Goal: Information Seeking & Learning: Learn about a topic

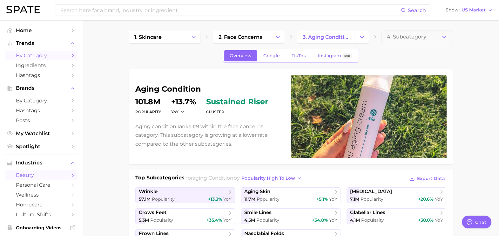
click at [52, 59] on link "by Category" at bounding box center [41, 56] width 72 height 10
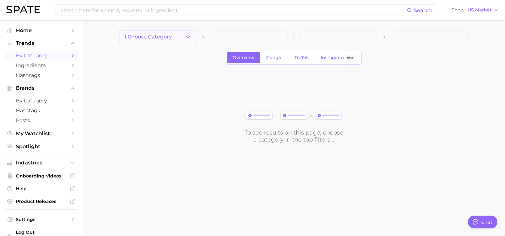
click at [163, 36] on span "1. Choose Category" at bounding box center [148, 37] width 47 height 6
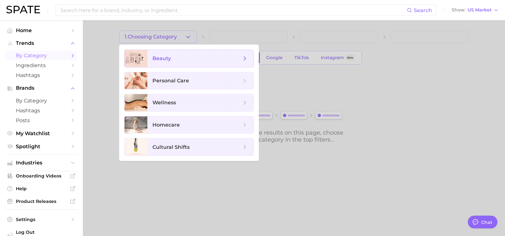
click at [164, 58] on span "beauty" at bounding box center [162, 58] width 18 height 6
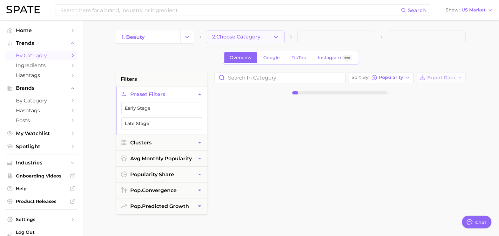
click at [231, 35] on span "2. Choose Category" at bounding box center [236, 37] width 48 height 6
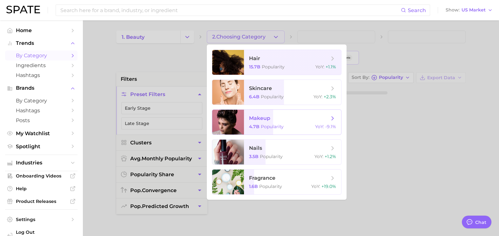
click at [312, 124] on div "4.7b Popularity YoY : -9.1%" at bounding box center [292, 127] width 87 height 6
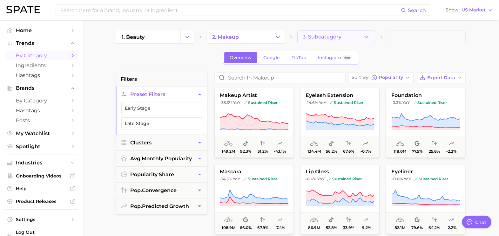
click at [346, 36] on button "3. Subcategory" at bounding box center [336, 37] width 78 height 13
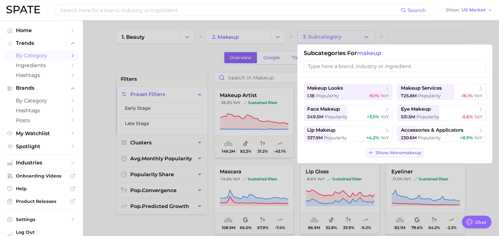
click at [385, 154] on span "Show More makeup" at bounding box center [399, 152] width 46 height 5
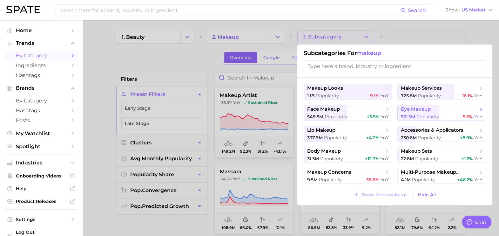
click at [425, 110] on span "eye makeup" at bounding box center [416, 109] width 30 height 6
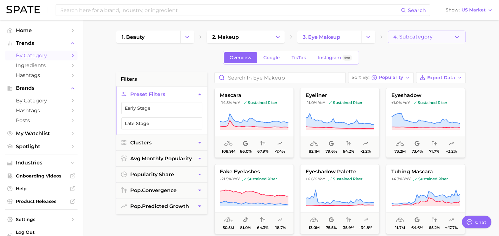
click at [441, 38] on button "4. Subcategory" at bounding box center [427, 37] width 78 height 13
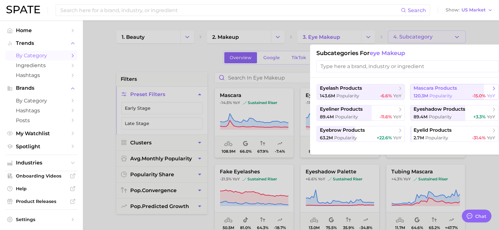
click at [443, 91] on span "mascara products" at bounding box center [436, 88] width 44 height 6
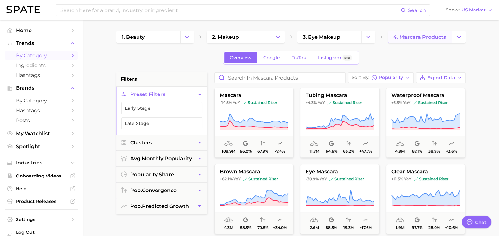
click at [452, 36] on link "4. mascara products" at bounding box center [420, 37] width 64 height 13
click at [455, 41] on button "Change Category" at bounding box center [459, 37] width 14 height 13
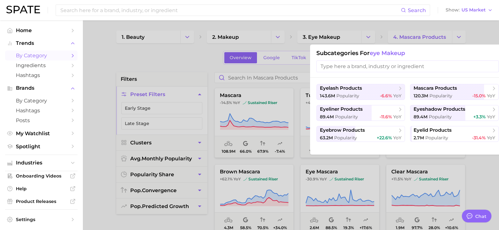
click at [369, 35] on div at bounding box center [249, 115] width 499 height 230
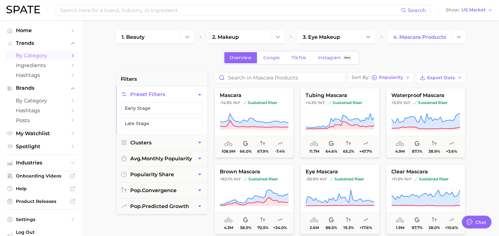
click at [369, 35] on icon "Change Category" at bounding box center [368, 37] width 7 height 7
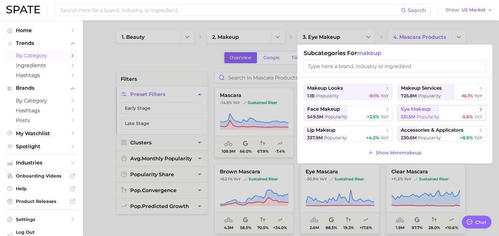
click at [424, 114] on span "Popularity" at bounding box center [428, 117] width 23 height 6
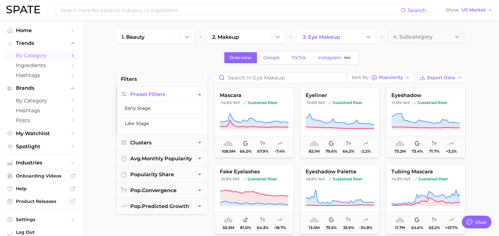
click at [404, 76] on button "Sort By Popularity" at bounding box center [380, 77] width 65 height 11
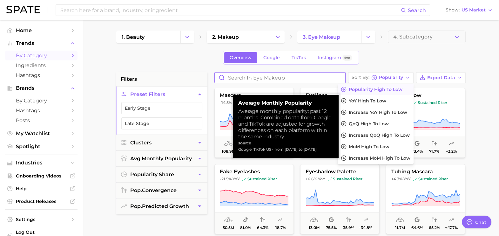
click at [317, 82] on input "Search in eye makeup" at bounding box center [280, 77] width 131 height 10
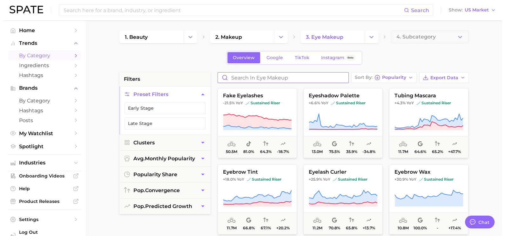
scroll to position [28, 0]
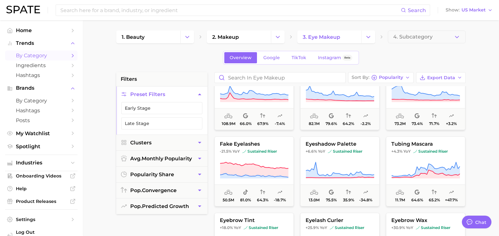
drag, startPoint x: 437, startPoint y: 162, endPoint x: 485, endPoint y: 159, distance: 47.8
click at [440, 164] on icon at bounding box center [426, 170] width 69 height 18
type textarea "x"
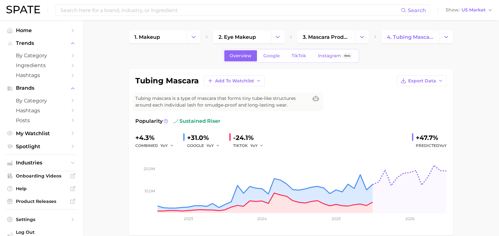
click at [272, 55] on span "Google" at bounding box center [271, 55] width 17 height 5
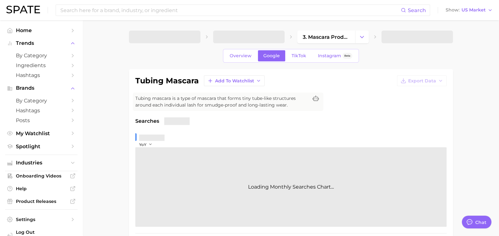
type textarea "x"
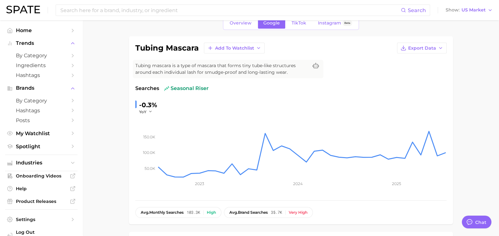
scroll to position [14, 0]
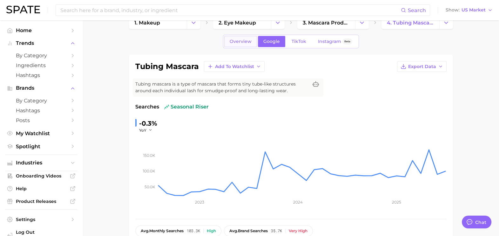
click at [242, 40] on span "Overview" at bounding box center [241, 41] width 22 height 5
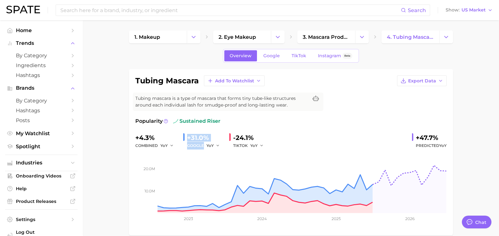
drag, startPoint x: 222, startPoint y: 146, endPoint x: 183, endPoint y: 135, distance: 40.6
click at [183, 135] on div "+31.0% GOOGLE YoY" at bounding box center [203, 141] width 41 height 17
drag, startPoint x: 183, startPoint y: 135, endPoint x: 218, endPoint y: 175, distance: 52.9
click at [218, 175] on rect at bounding box center [290, 181] width 311 height 64
click at [274, 51] on link "Google" at bounding box center [271, 55] width 27 height 11
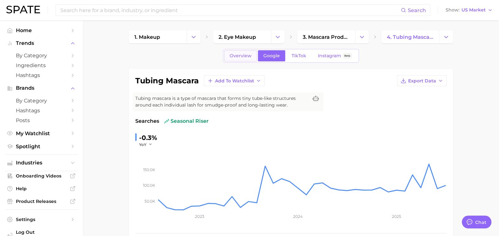
click at [235, 53] on span "Overview" at bounding box center [241, 55] width 22 height 5
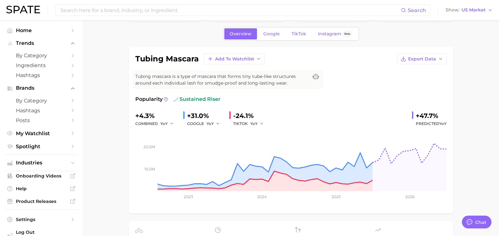
scroll to position [5, 0]
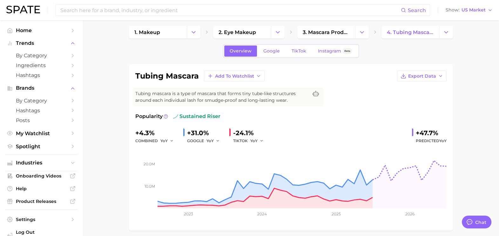
click at [440, 72] on button "Export Data" at bounding box center [422, 76] width 50 height 11
click at [425, 77] on span "Export Data" at bounding box center [422, 75] width 28 height 5
click at [422, 100] on span "Time Series Image" at bounding box center [409, 99] width 43 height 5
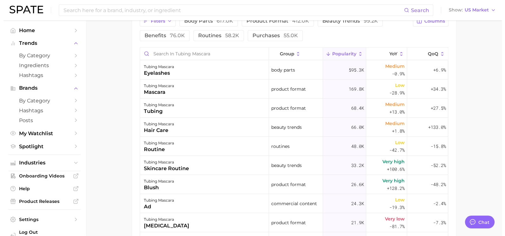
scroll to position [329, 0]
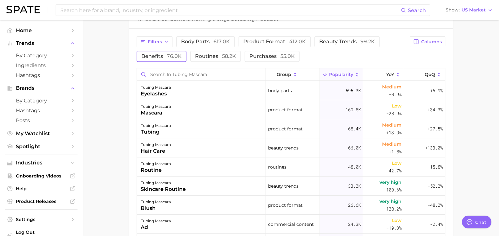
click at [173, 54] on span "76.0k" at bounding box center [174, 56] width 15 height 6
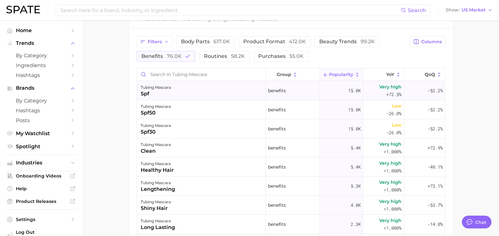
click at [170, 89] on div "tubing mascara" at bounding box center [156, 88] width 30 height 8
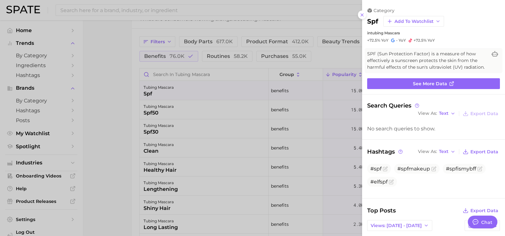
scroll to position [0, 0]
click at [443, 118] on button "View As Text" at bounding box center [437, 113] width 41 height 8
click at [446, 141] on button "Table" at bounding box center [452, 135] width 70 height 11
drag, startPoint x: 370, startPoint y: 41, endPoint x: 400, endPoint y: 40, distance: 29.3
click at [400, 40] on div "+72.5% YoY - YoY +72.5% YoY" at bounding box center [433, 40] width 133 height 5
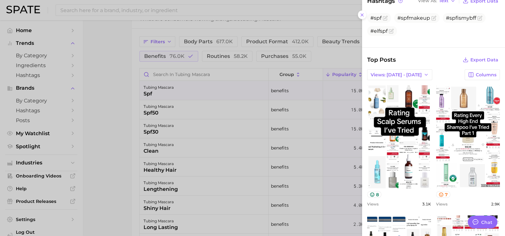
scroll to position [126, 0]
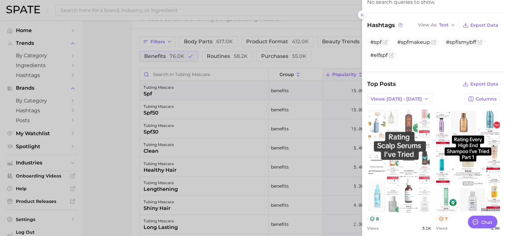
click at [406, 145] on link "view post on TikTok" at bounding box center [399, 160] width 64 height 103
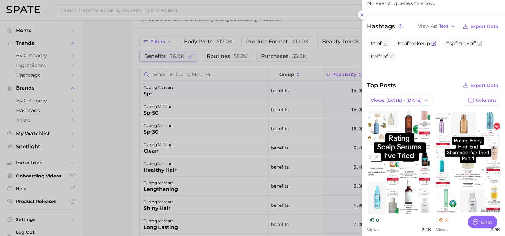
scroll to position [122, 0]
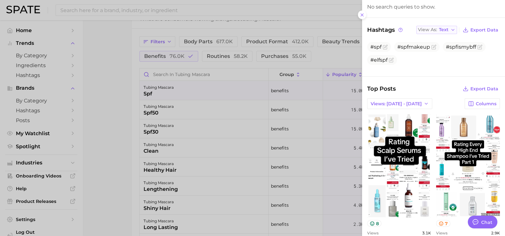
click at [439, 31] on span "Text" at bounding box center [444, 29] width 10 height 3
click at [437, 58] on button "Table" at bounding box center [452, 51] width 70 height 11
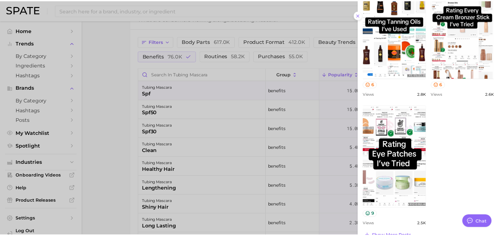
scroll to position [428, 0]
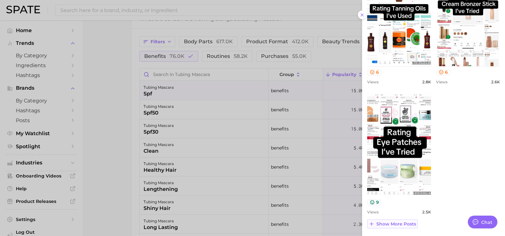
click at [396, 221] on div "Top Posts Export Data Views: Aug 10 - 17 Columns view post on TikTok 8 Views 3.…" at bounding box center [433, 15] width 133 height 425
click at [261, 155] on div at bounding box center [252, 118] width 505 height 236
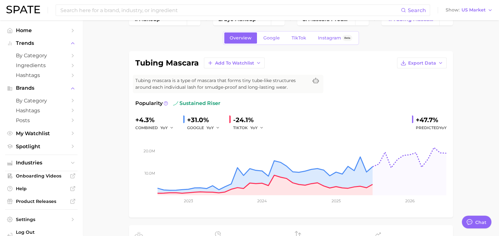
scroll to position [0, 0]
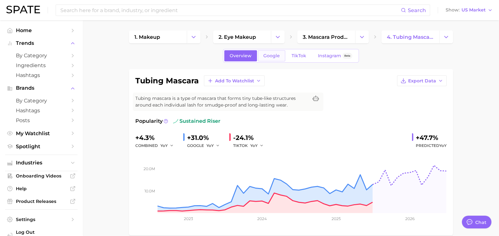
click at [269, 55] on span "Google" at bounding box center [271, 55] width 17 height 5
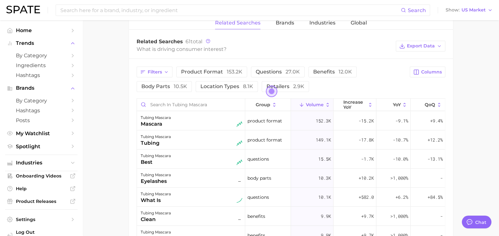
scroll to position [338, 0]
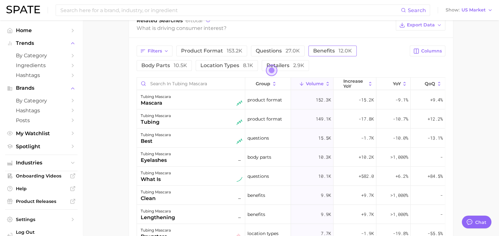
click at [330, 52] on span "benefits 12.0k" at bounding box center [332, 51] width 39 height 6
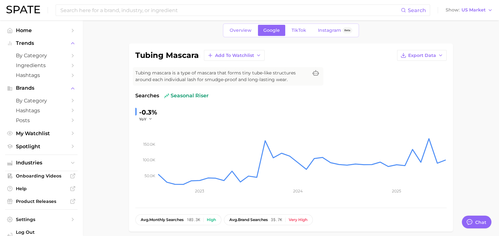
scroll to position [0, 0]
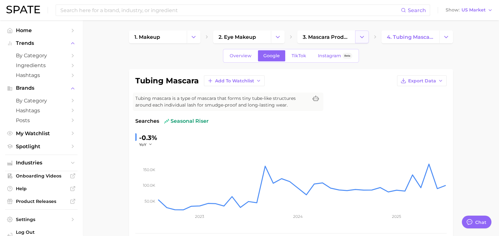
click at [359, 34] on icon "Change Category" at bounding box center [362, 37] width 7 height 7
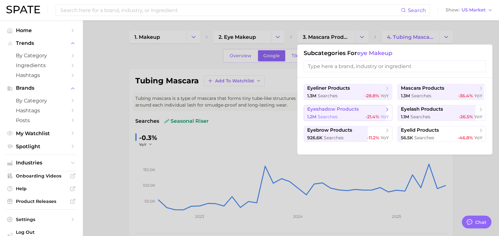
click at [355, 108] on span "eyeshadow products" at bounding box center [333, 109] width 52 height 6
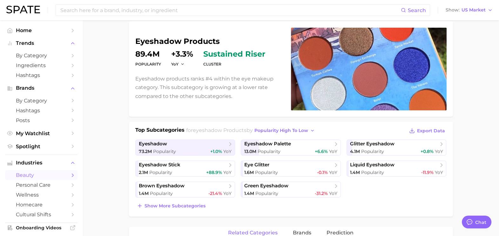
scroll to position [56, 0]
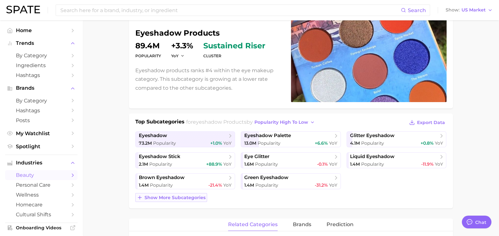
click at [186, 198] on span "Show more subcategories" at bounding box center [175, 197] width 61 height 5
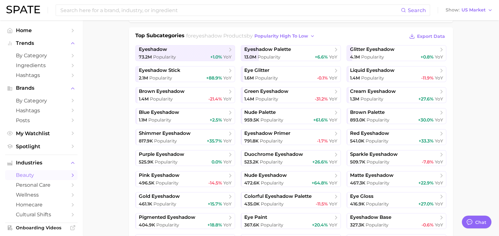
scroll to position [144, 0]
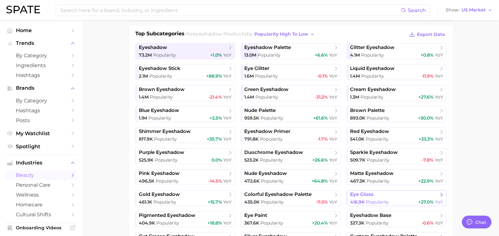
click at [388, 197] on span "eye gloss" at bounding box center [394, 194] width 88 height 6
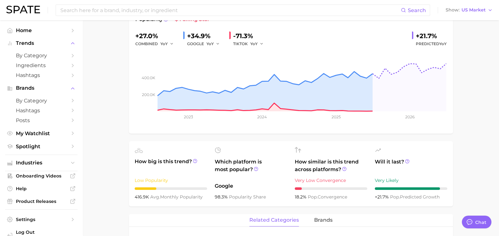
scroll to position [140, 0]
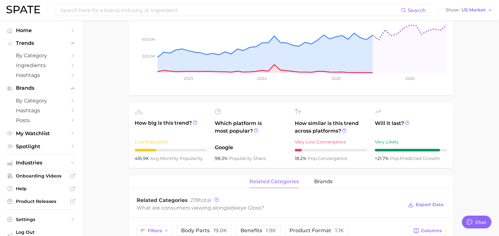
click at [315, 188] on div "related categories brands" at bounding box center [291, 181] width 324 height 13
click at [321, 183] on span "brands" at bounding box center [323, 182] width 18 height 6
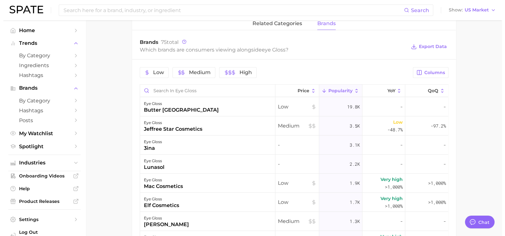
scroll to position [332, 0]
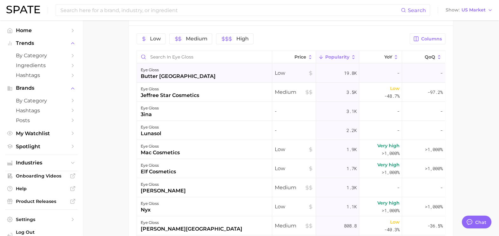
click at [180, 78] on div "eye gloss butter london" at bounding box center [204, 73] width 135 height 19
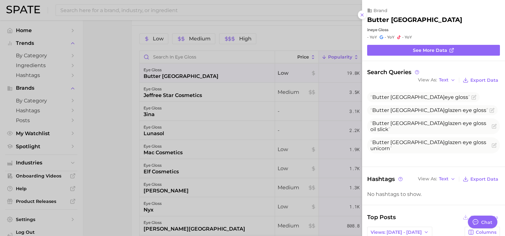
click at [288, 125] on div at bounding box center [252, 118] width 505 height 236
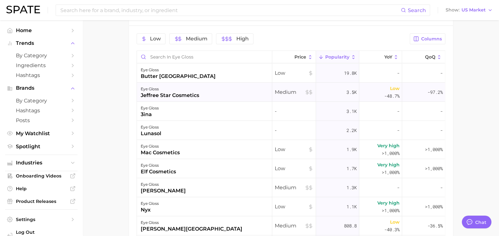
click at [197, 93] on div "jeffree star cosmetics" at bounding box center [170, 96] width 58 height 8
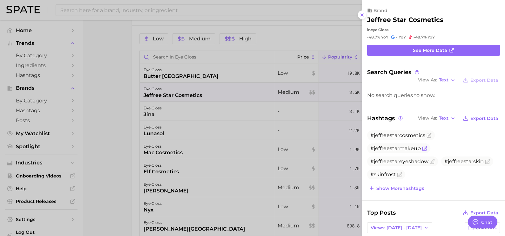
scroll to position [0, 0]
click at [219, 147] on div at bounding box center [252, 118] width 505 height 236
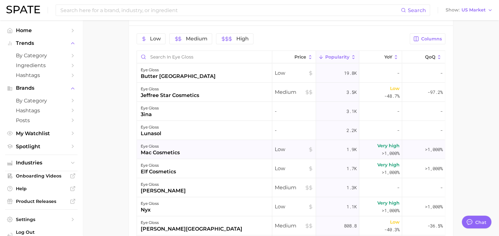
click at [170, 156] on div "eye gloss mac cosmetics" at bounding box center [204, 149] width 135 height 19
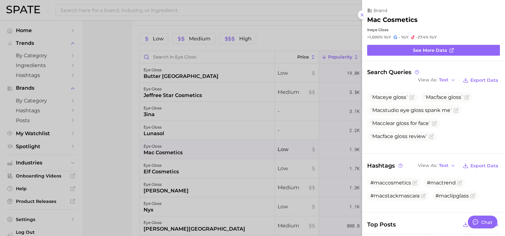
click at [170, 156] on div at bounding box center [252, 118] width 505 height 236
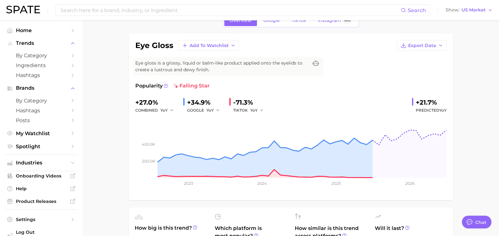
scroll to position [24, 0]
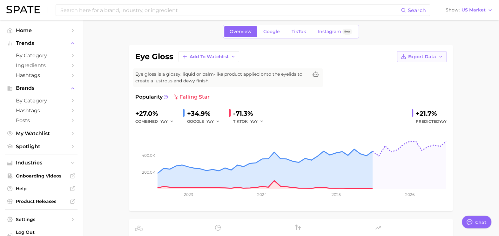
click at [430, 56] on span "Export Data" at bounding box center [422, 56] width 28 height 5
click at [420, 81] on span "Time Series Image" at bounding box center [409, 79] width 43 height 5
click at [172, 95] on div "Popularity falling star" at bounding box center [290, 97] width 311 height 8
drag, startPoint x: 257, startPoint y: 113, endPoint x: 243, endPoint y: 113, distance: 14.3
click at [243, 113] on div "-71.3%" at bounding box center [250, 113] width 35 height 10
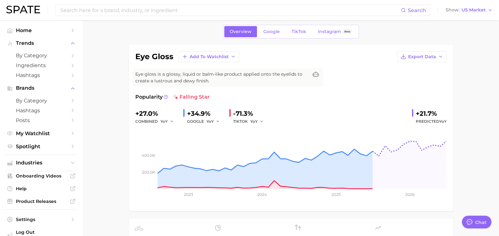
click at [161, 95] on span "Popularity" at bounding box center [148, 97] width 27 height 8
click at [165, 95] on icon at bounding box center [166, 97] width 4 height 4
click at [302, 89] on div "eye gloss Add to Watchlist Export Data Eye gloss is a glossy, liquid or balm-li…" at bounding box center [290, 128] width 311 height 154
click at [165, 95] on circle at bounding box center [166, 97] width 4 height 4
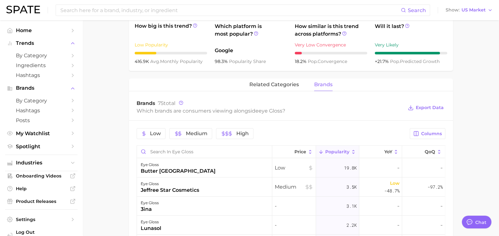
scroll to position [243, 0]
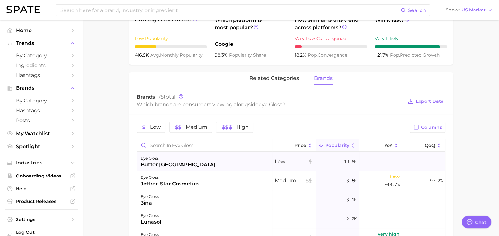
click at [219, 165] on div "eye gloss butter london" at bounding box center [204, 161] width 135 height 19
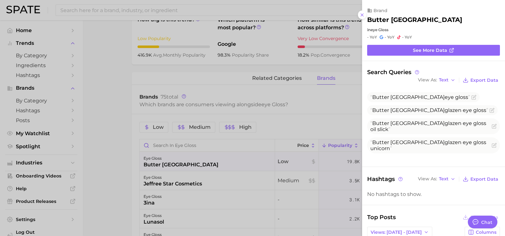
click at [263, 154] on div at bounding box center [252, 118] width 505 height 236
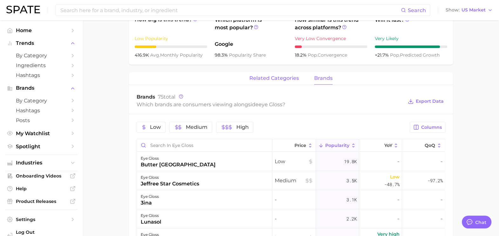
click at [291, 80] on span "related categories" at bounding box center [274, 78] width 50 height 6
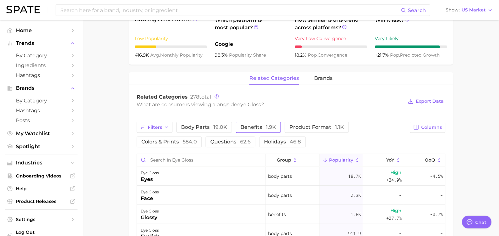
click at [246, 123] on button "benefits 1.9k" at bounding box center [258, 127] width 45 height 11
click at [117, 180] on main "1. makeup 2. eye makeup 3. eyeshadow products 4. eye gloss Overview Google TikT…" at bounding box center [291, 103] width 417 height 652
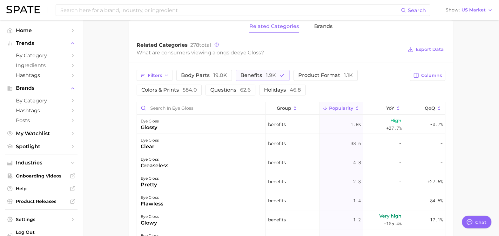
scroll to position [283, 0]
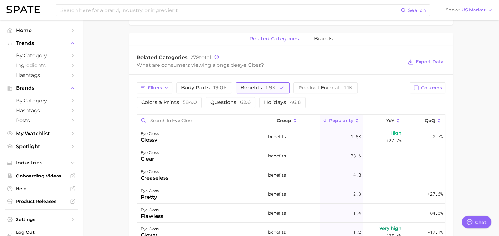
click at [255, 85] on span "benefits 1.9k" at bounding box center [259, 87] width 36 height 5
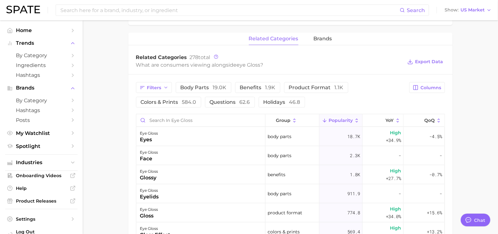
type textarea "x"
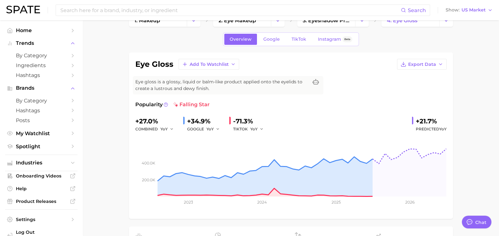
scroll to position [0, 0]
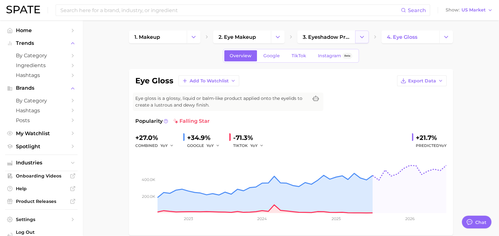
click at [359, 39] on icon "Change Category" at bounding box center [362, 37] width 7 height 7
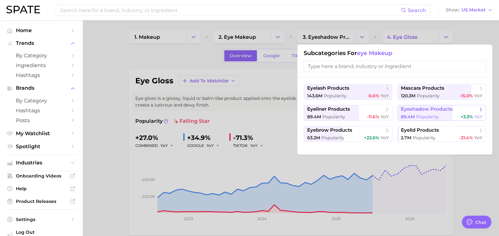
click at [438, 112] on span "eyeshadow products" at bounding box center [427, 109] width 52 height 6
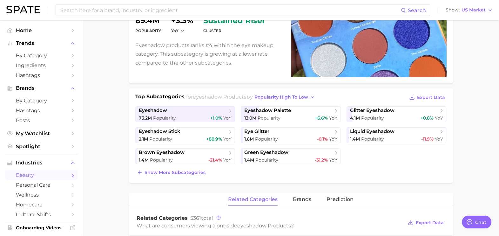
scroll to position [91, 0]
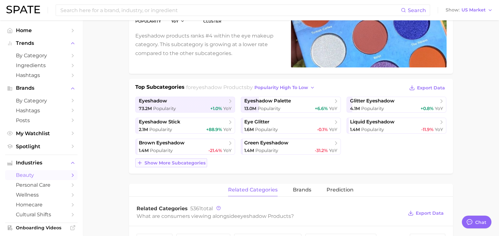
click at [180, 165] on span "Show more subcategories" at bounding box center [175, 162] width 61 height 5
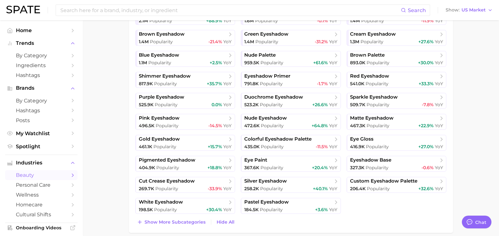
scroll to position [217, 0]
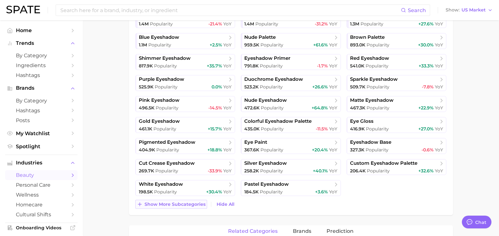
click at [198, 205] on span "Show more subcategories" at bounding box center [175, 204] width 61 height 5
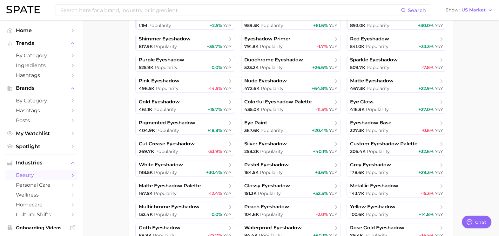
scroll to position [234, 0]
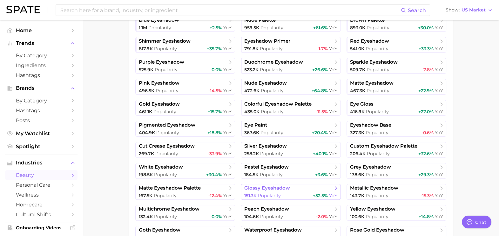
click at [304, 191] on link "glossy eyeshadow 151.3k Popularity +52.5% YoY" at bounding box center [291, 192] width 100 height 16
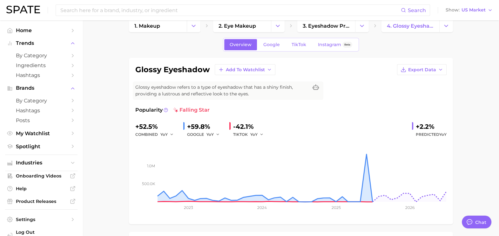
scroll to position [29, 0]
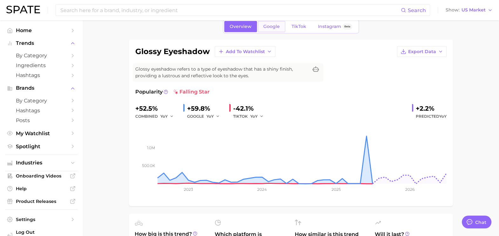
click at [265, 28] on span "Google" at bounding box center [271, 26] width 17 height 5
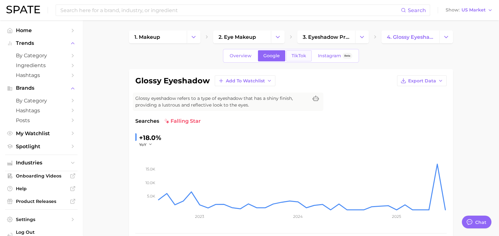
click at [296, 56] on span "TikTok" at bounding box center [299, 55] width 15 height 5
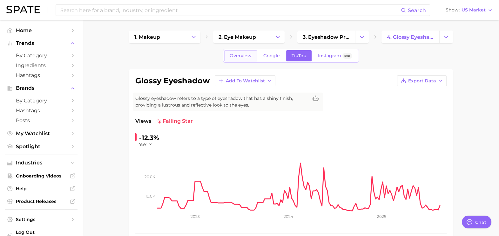
click at [243, 58] on span "Overview" at bounding box center [241, 55] width 22 height 5
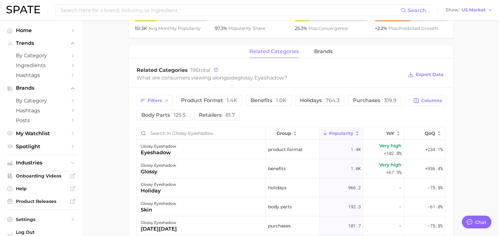
scroll to position [270, 0]
click at [318, 53] on span "brands" at bounding box center [323, 52] width 18 height 6
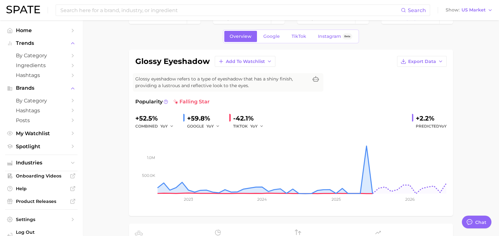
scroll to position [3, 0]
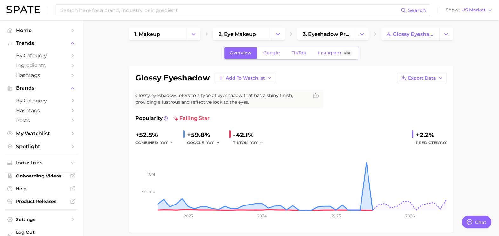
click at [369, 32] on div "1. makeup 2. eye makeup 3. eyeshadow products 4. glossy eyeshadow" at bounding box center [291, 34] width 324 height 13
click at [366, 32] on button "Change Category" at bounding box center [362, 34] width 14 height 13
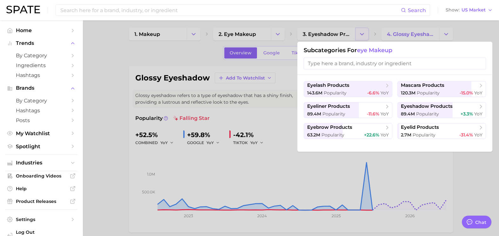
click at [366, 32] on div at bounding box center [249, 118] width 499 height 236
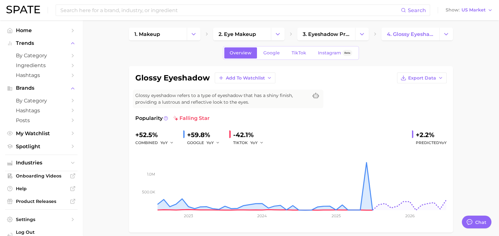
click at [371, 35] on div "1. makeup 2. eye makeup 3. eyeshadow products 4. glossy eyeshadow" at bounding box center [291, 34] width 324 height 13
click at [366, 35] on button "Change Category" at bounding box center [362, 34] width 14 height 13
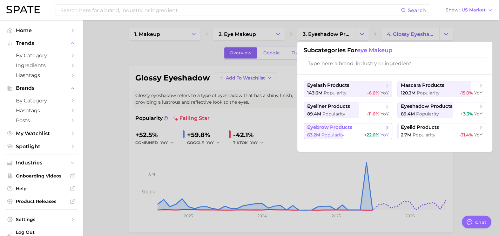
click at [354, 132] on div "63.2m Popularity +22.6% YoY" at bounding box center [348, 135] width 82 height 6
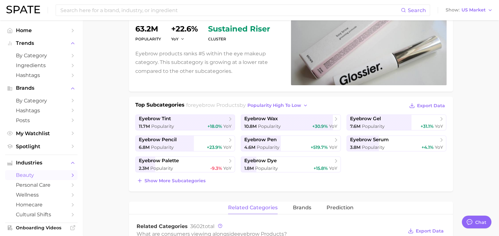
scroll to position [80, 0]
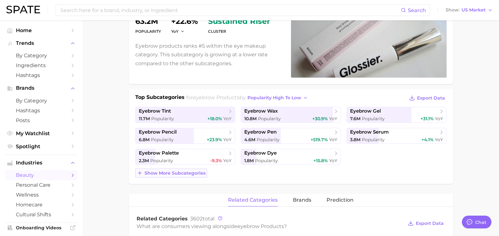
click at [162, 174] on span "Show more subcategories" at bounding box center [175, 172] width 61 height 5
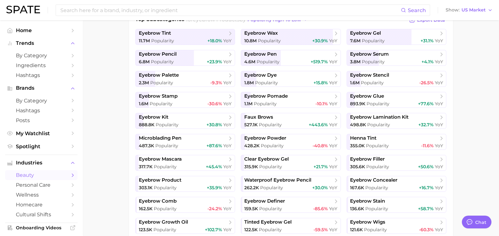
scroll to position [162, 0]
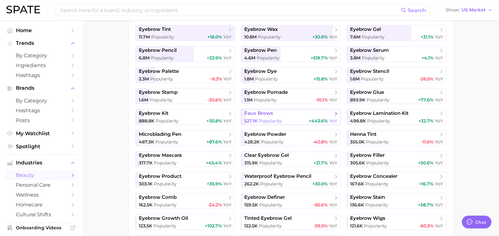
click at [272, 120] on span "Popularity" at bounding box center [270, 121] width 23 height 6
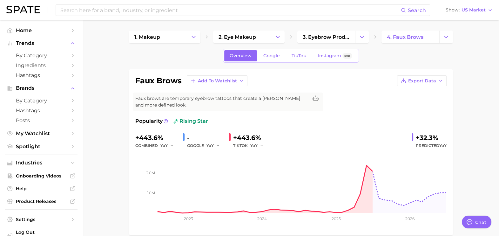
scroll to position [162, 0]
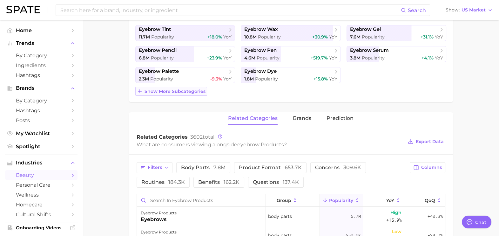
click at [153, 87] on button "Show more subcategories" at bounding box center [171, 91] width 72 height 9
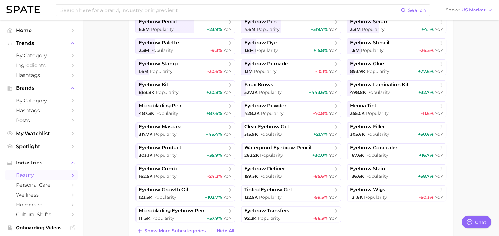
scroll to position [191, 0]
click at [497, 116] on main "1. makeup 2. eye makeup 3. eyebrow products 4. Subcategory Overview Google TikT…" at bounding box center [291, 218] width 417 height 779
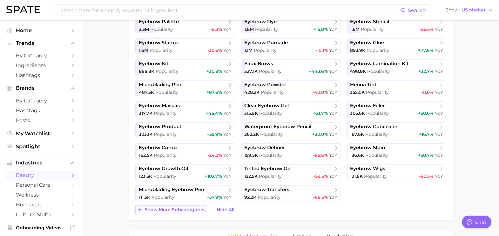
click at [168, 205] on button "Show more subcategories" at bounding box center [171, 209] width 72 height 9
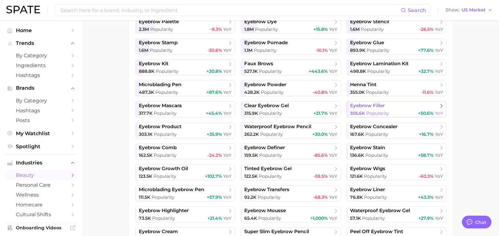
click at [393, 106] on span "eyebrow filler" at bounding box center [394, 106] width 88 height 6
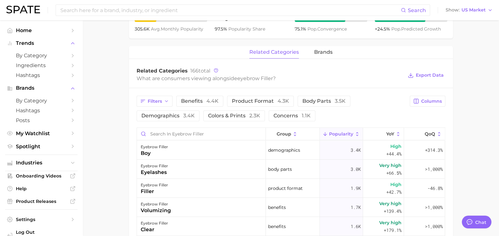
scroll to position [280, 0]
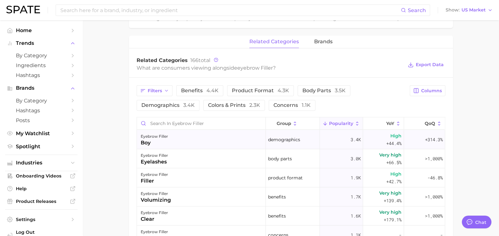
click at [161, 140] on div "boy" at bounding box center [154, 143] width 27 height 8
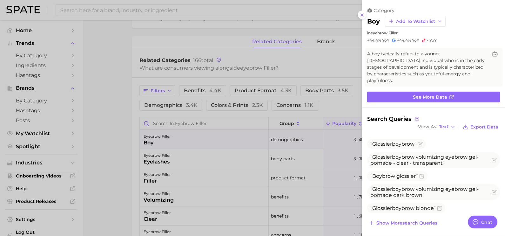
click at [261, 160] on div at bounding box center [252, 118] width 505 height 236
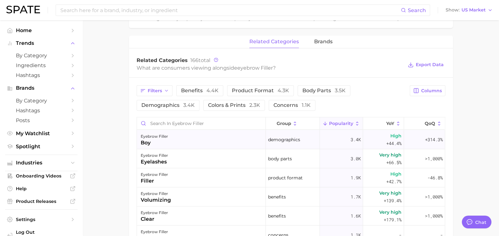
click at [205, 139] on div "eyebrow filler boy" at bounding box center [201, 139] width 129 height 19
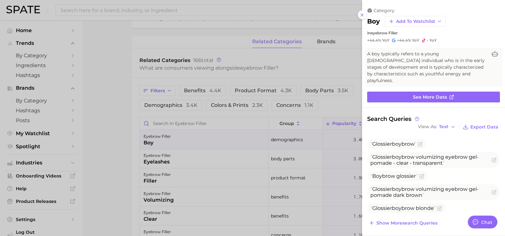
click at [205, 139] on div at bounding box center [252, 118] width 505 height 236
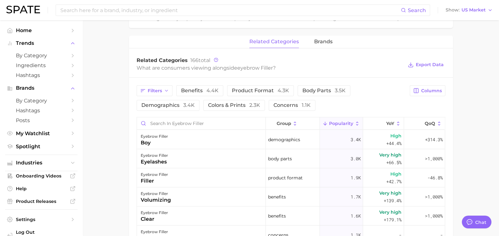
drag, startPoint x: 446, startPoint y: 138, endPoint x: 446, endPoint y: 143, distance: 4.8
click at [446, 143] on div "Filters benefits 4.4k product format 4.3k body parts 3.5k demographics 3.4k col…" at bounding box center [291, 219] width 324 height 283
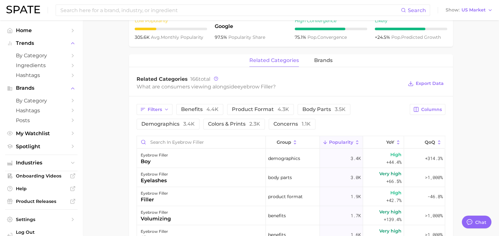
scroll to position [242, 0]
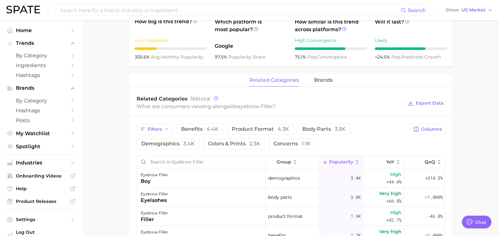
click at [338, 80] on div "related categories brands" at bounding box center [291, 80] width 324 height 13
click at [324, 80] on span "brands" at bounding box center [323, 80] width 18 height 6
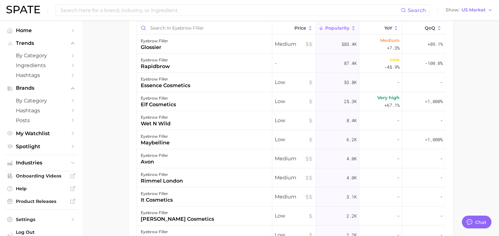
scroll to position [362, 0]
click at [168, 198] on div "it cosmetics" at bounding box center [157, 199] width 32 height 8
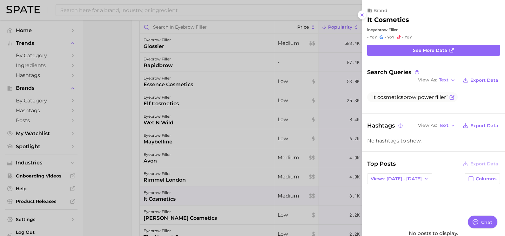
drag, startPoint x: 370, startPoint y: 95, endPoint x: 448, endPoint y: 100, distance: 77.7
click at [448, 100] on span "It cosmetics brow power filler" at bounding box center [412, 97] width 91 height 10
copy span "It cosmetics brow power filler"
click at [224, 154] on div at bounding box center [252, 118] width 505 height 236
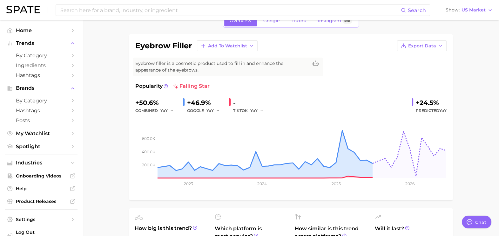
scroll to position [33, 0]
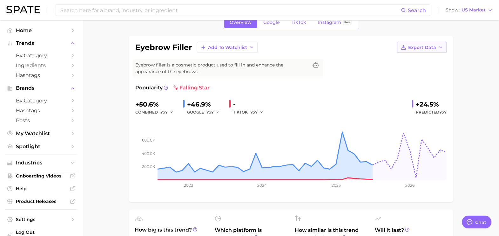
click at [428, 47] on span "Export Data" at bounding box center [422, 47] width 28 height 5
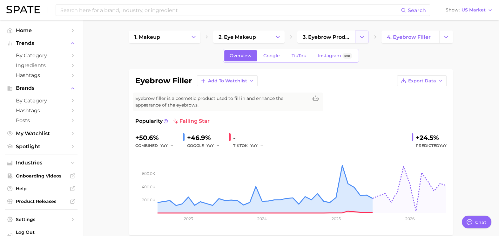
click at [359, 37] on button "Change Category" at bounding box center [362, 37] width 14 height 13
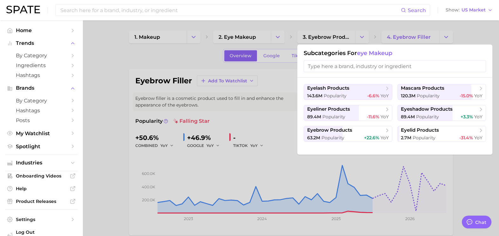
click at [276, 32] on div at bounding box center [249, 118] width 499 height 236
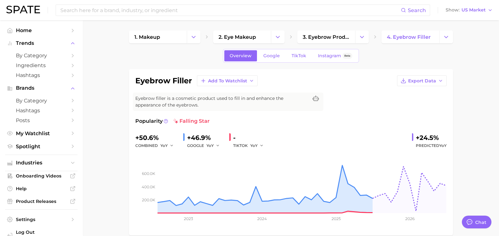
click at [276, 32] on button "Change Category" at bounding box center [278, 37] width 14 height 13
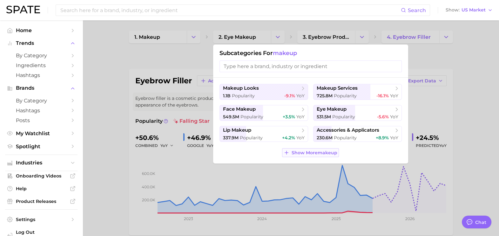
click at [310, 149] on button "Show More makeup" at bounding box center [310, 152] width 57 height 9
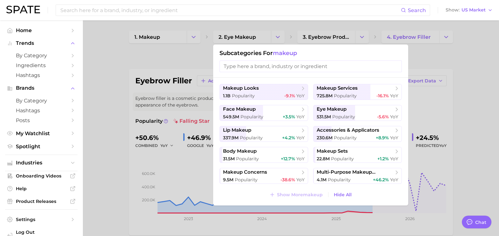
click at [373, 41] on div at bounding box center [249, 118] width 499 height 236
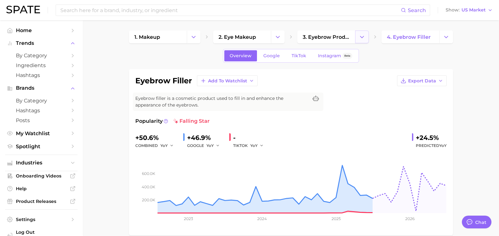
click at [363, 40] on icon "Change Category" at bounding box center [362, 37] width 7 height 7
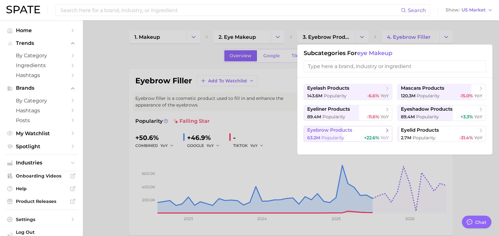
click at [357, 134] on button "eyebrow products 63.2m Popularity +22.6% YoY" at bounding box center [348, 134] width 89 height 16
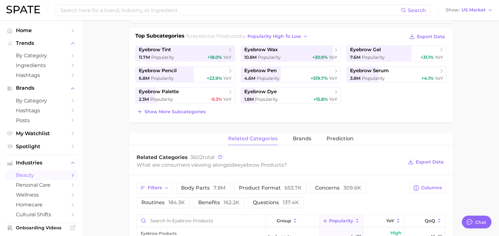
scroll to position [128, 0]
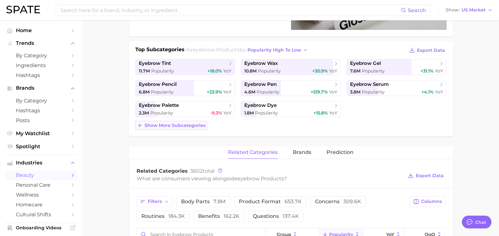
click at [194, 123] on span "Show more subcategories" at bounding box center [175, 125] width 61 height 5
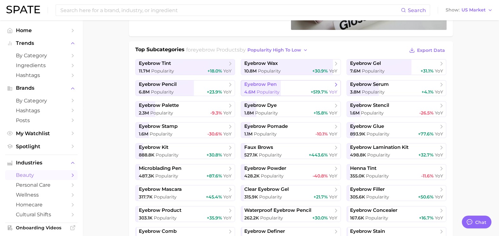
click at [270, 86] on span "eyebrow pen" at bounding box center [260, 84] width 32 height 6
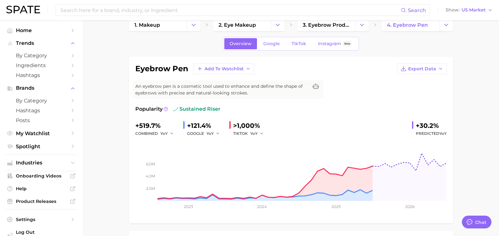
scroll to position [15, 0]
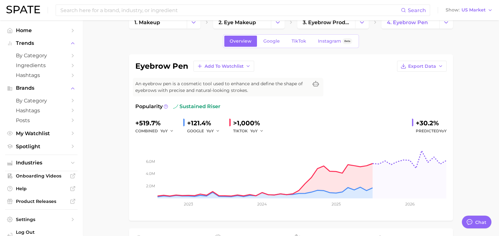
scroll to position [128, 0]
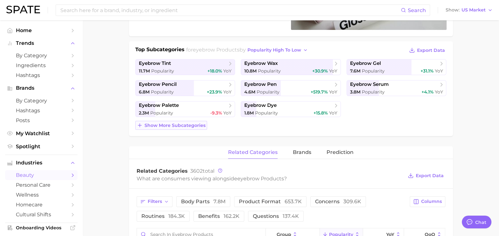
click at [178, 126] on span "Show more subcategories" at bounding box center [175, 125] width 61 height 5
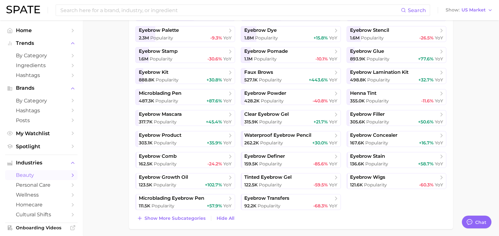
scroll to position [209, 0]
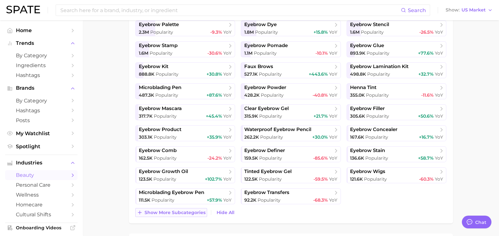
click at [169, 215] on button "Show more subcategories" at bounding box center [171, 212] width 72 height 9
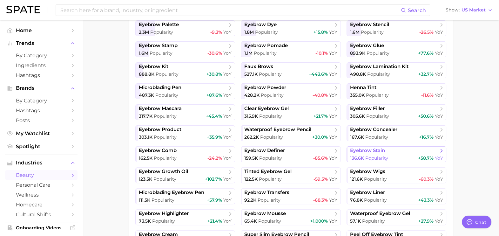
click at [399, 156] on div "136.6k Popularity +58.7% YoY" at bounding box center [396, 158] width 93 height 6
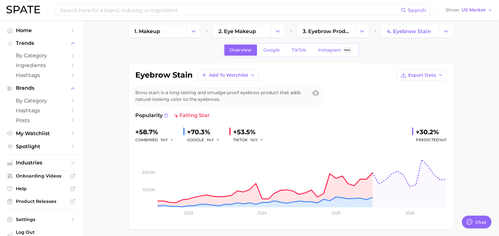
scroll to position [16, 0]
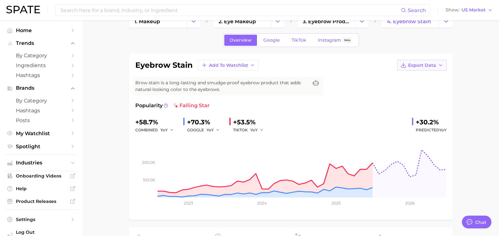
click at [421, 63] on span "Export Data" at bounding box center [422, 65] width 28 height 5
click at [426, 88] on span "Time Series Image" at bounding box center [409, 88] width 43 height 5
drag, startPoint x: 485, startPoint y: 159, endPoint x: 495, endPoint y: 79, distance: 80.7
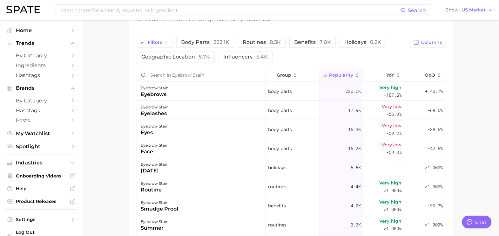
scroll to position [322, 0]
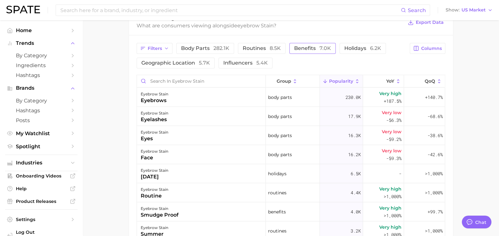
click at [309, 48] on span "benefits 7.0k" at bounding box center [312, 48] width 37 height 5
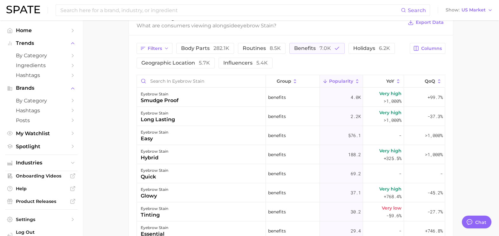
click at [487, 100] on main "1. makeup 2. eye makeup 3. eyebrow products 4. eyebrow stain Overview Google Ti…" at bounding box center [291, 24] width 417 height 652
click at [469, 81] on main "1. makeup 2. eye makeup 3. eyebrow products 4. eyebrow stain Overview Google Ti…" at bounding box center [291, 24] width 417 height 652
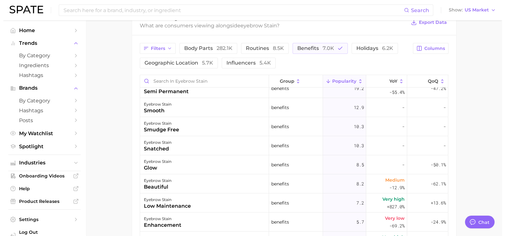
scroll to position [237, 0]
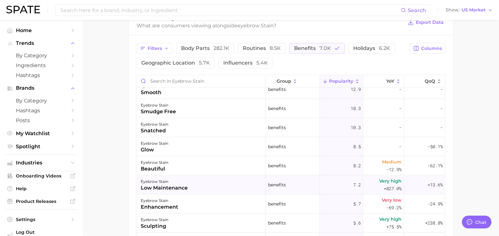
click at [194, 186] on div "eyebrow stain low maintenance" at bounding box center [201, 184] width 129 height 19
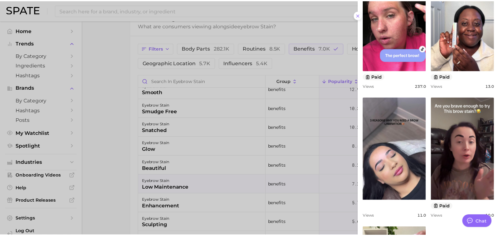
scroll to position [284, 0]
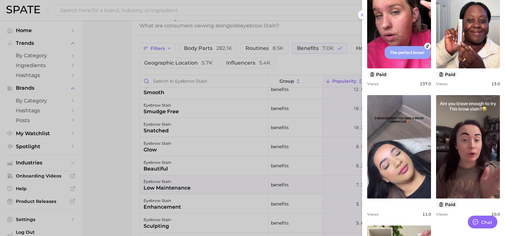
click at [279, 163] on div at bounding box center [252, 118] width 505 height 236
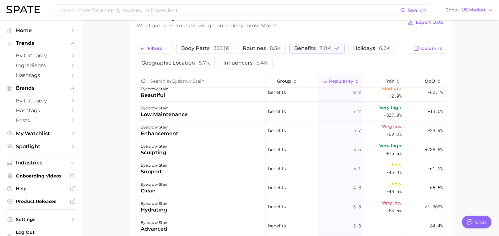
scroll to position [350, 0]
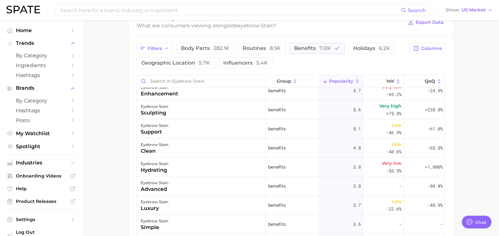
click at [304, 42] on div "Filters body parts 282.1k routines 8.5k benefits 7.0k holidays 6.2k geographic …" at bounding box center [291, 176] width 324 height 283
click at [301, 50] on span "benefits 7.0k" at bounding box center [312, 48] width 37 height 5
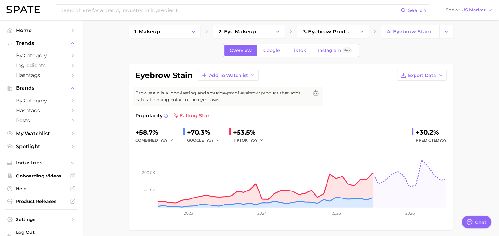
scroll to position [0, 0]
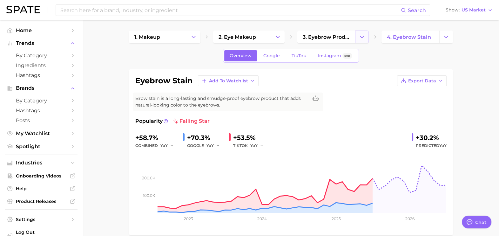
click at [364, 43] on button "Change Category" at bounding box center [362, 37] width 14 height 13
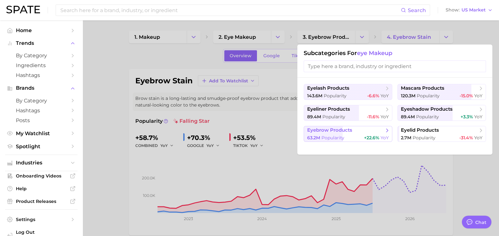
click at [361, 138] on div "63.2m Popularity +22.6% YoY" at bounding box center [348, 138] width 82 height 6
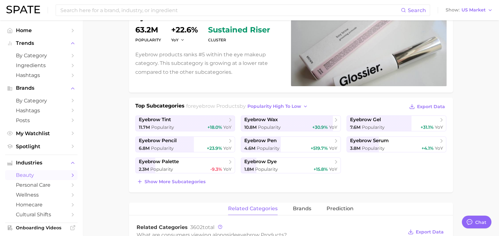
scroll to position [78, 0]
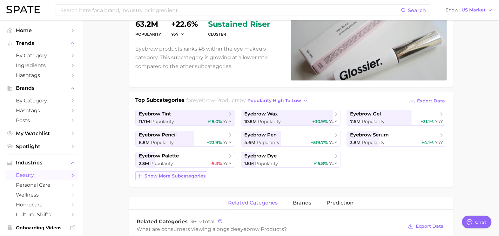
click at [159, 173] on span "Show more subcategories" at bounding box center [175, 175] width 61 height 5
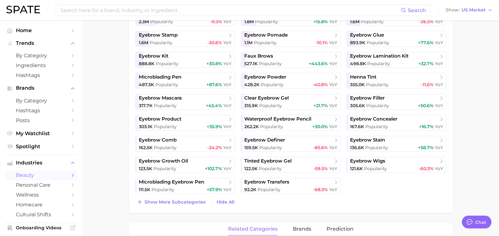
scroll to position [221, 0]
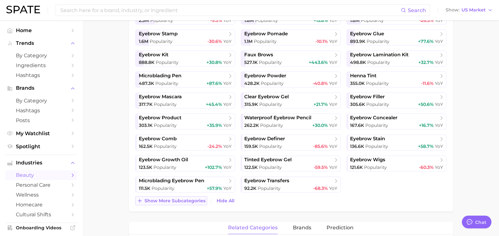
click at [165, 199] on span "Show more subcategories" at bounding box center [175, 200] width 61 height 5
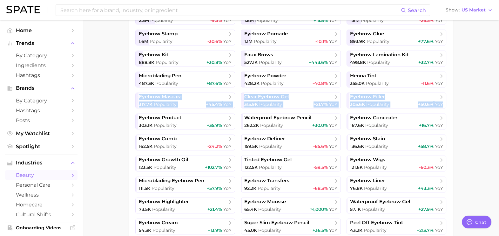
drag, startPoint x: 498, startPoint y: 87, endPoint x: 498, endPoint y: 101, distance: 14.0
click at [498, 101] on main "1. makeup 2. eye makeup 3. eyebrow products 4. Subcategory Overview Google TikT…" at bounding box center [291, 231] width 417 height 863
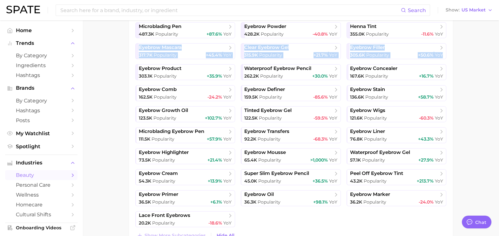
scroll to position [292, 0]
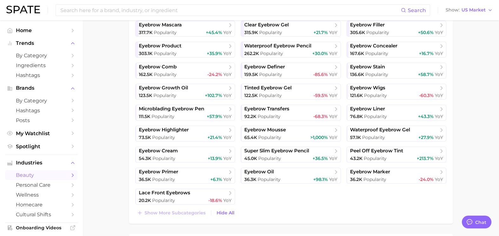
click at [484, 131] on main "1. makeup 2. eye makeup 3. eyebrow products 4. Subcategory Overview Google TikT…" at bounding box center [291, 159] width 417 height 863
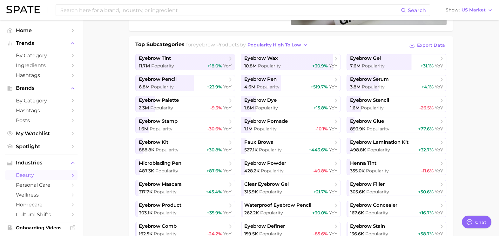
scroll to position [129, 0]
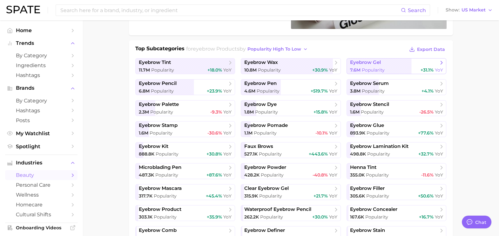
click at [407, 63] on span "eyebrow gel" at bounding box center [394, 62] width 88 height 6
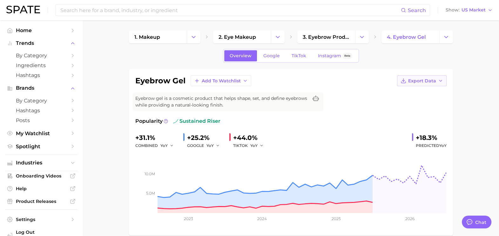
click at [420, 78] on span "Export Data" at bounding box center [422, 80] width 28 height 5
click at [421, 101] on span "Time Series Image" at bounding box center [409, 103] width 43 height 5
drag, startPoint x: 483, startPoint y: 167, endPoint x: 483, endPoint y: 102, distance: 65.2
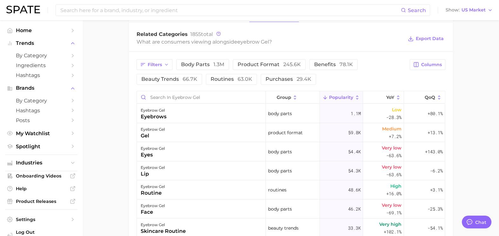
scroll to position [309, 0]
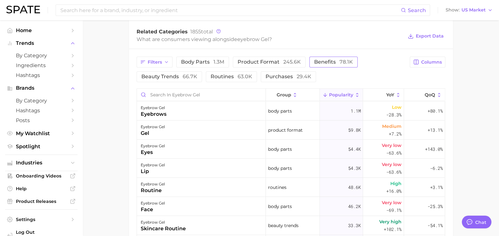
click at [331, 65] on button "benefits 78.1k" at bounding box center [334, 62] width 48 height 11
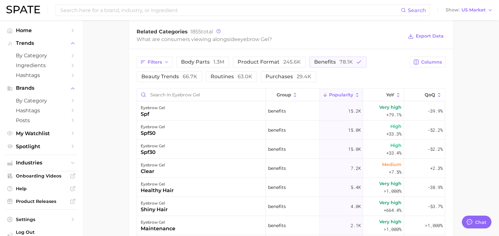
drag, startPoint x: 498, startPoint y: 124, endPoint x: 498, endPoint y: 138, distance: 14.6
click at [498, 138] on main "1. makeup 2. eye makeup 3. eyebrow products 4. eyebrow gel Overview Google TikT…" at bounding box center [291, 38] width 417 height 652
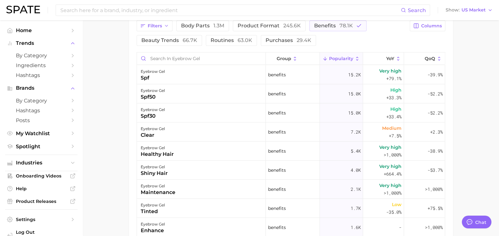
scroll to position [362, 0]
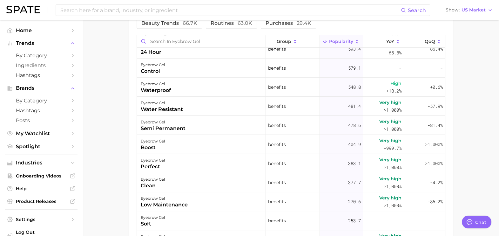
scroll to position [252, 0]
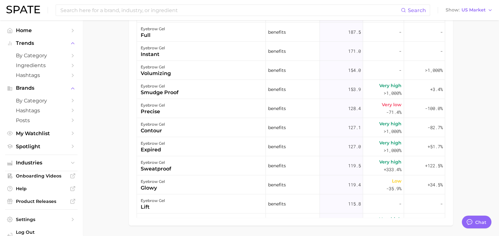
scroll to position [522, 0]
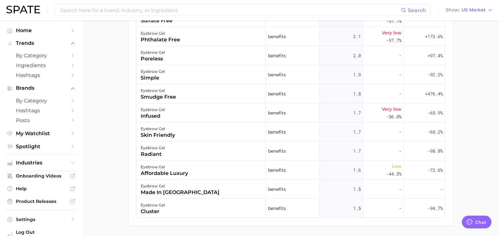
scroll to position [0, 0]
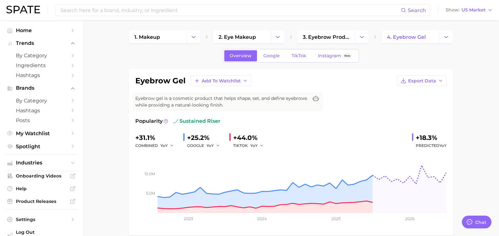
click at [369, 34] on button "Change Category" at bounding box center [362, 37] width 14 height 13
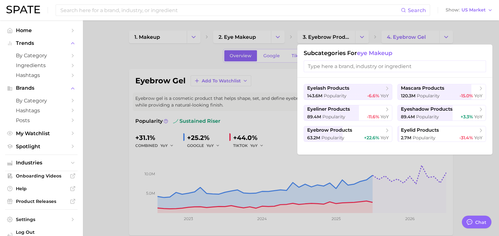
click at [134, 93] on div at bounding box center [249, 118] width 499 height 236
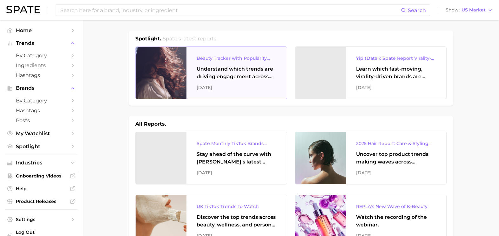
click at [208, 85] on div "August 2025" at bounding box center [237, 88] width 80 height 8
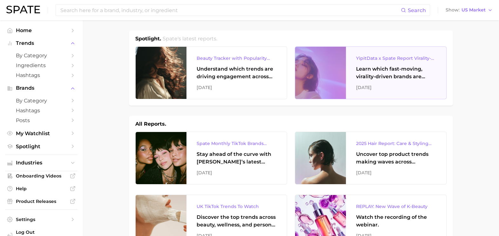
click at [375, 68] on div "Learn which fast-moving, virality-driven brands are leading the pack, the risks…" at bounding box center [396, 72] width 80 height 15
